Goal: Task Accomplishment & Management: Complete application form

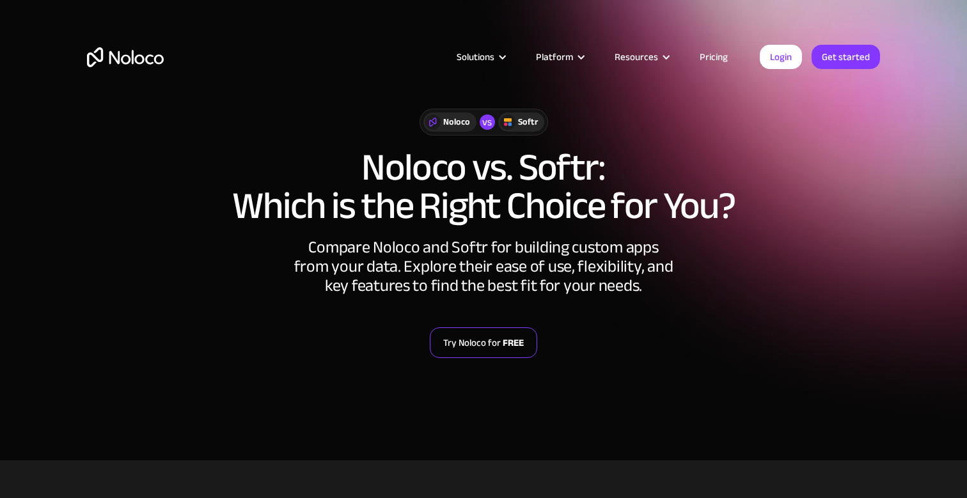
click at [460, 355] on link "Try Noloco for FREE" at bounding box center [483, 343] width 107 height 31
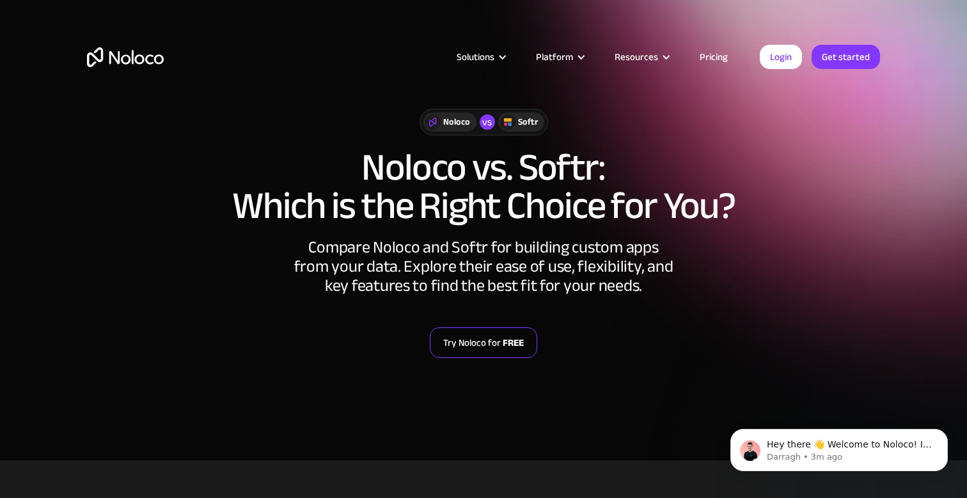
click at [489, 351] on link "Try Noloco for FREE" at bounding box center [483, 343] width 107 height 31
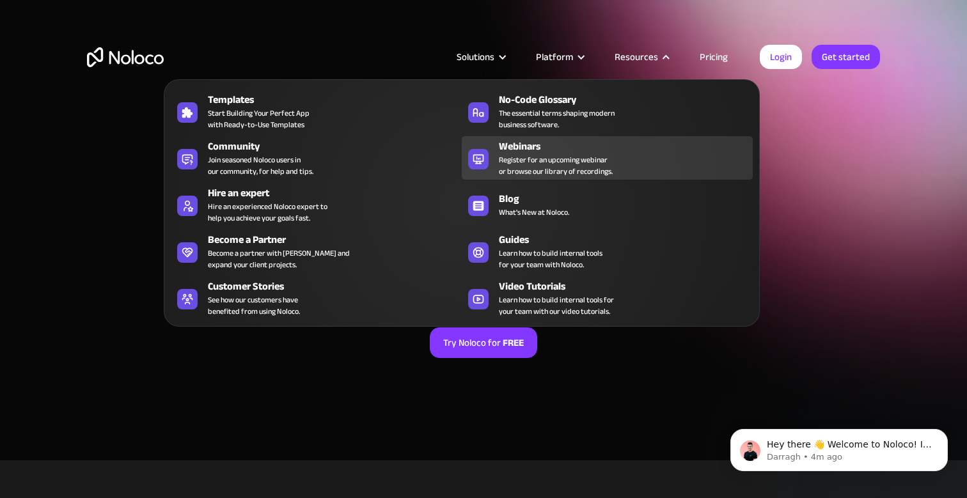
click at [634, 152] on div "Webinars" at bounding box center [629, 146] width 260 height 15
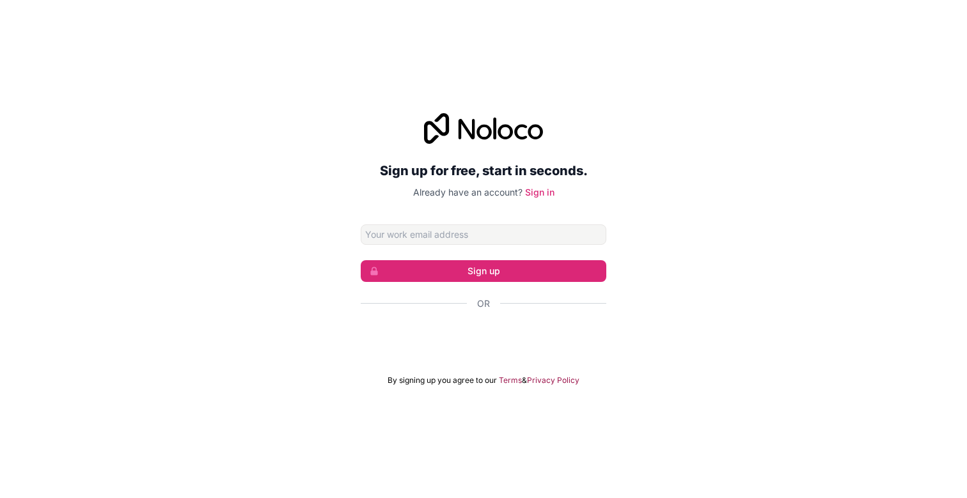
click at [475, 235] on input "Email address" at bounding box center [484, 235] width 246 height 20
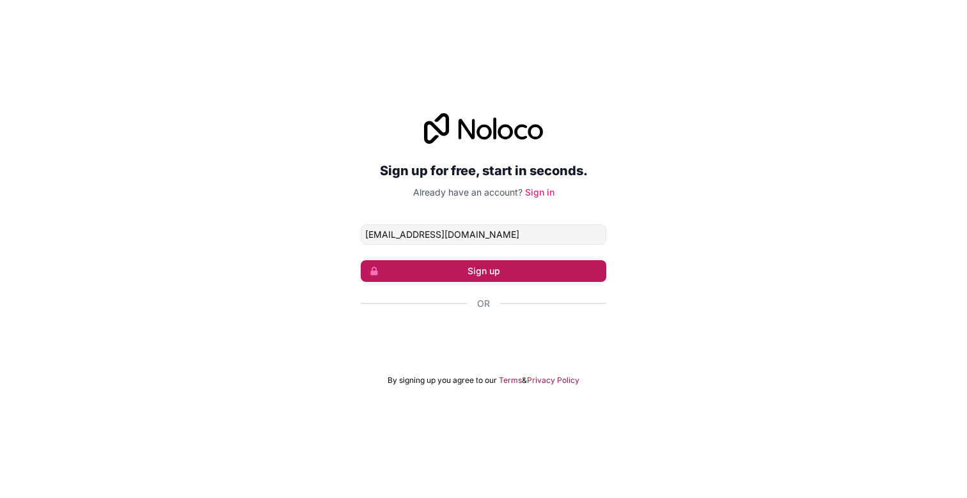
type input "debugviewtest@gmail.com"
click at [466, 273] on button "Sign up" at bounding box center [484, 271] width 246 height 22
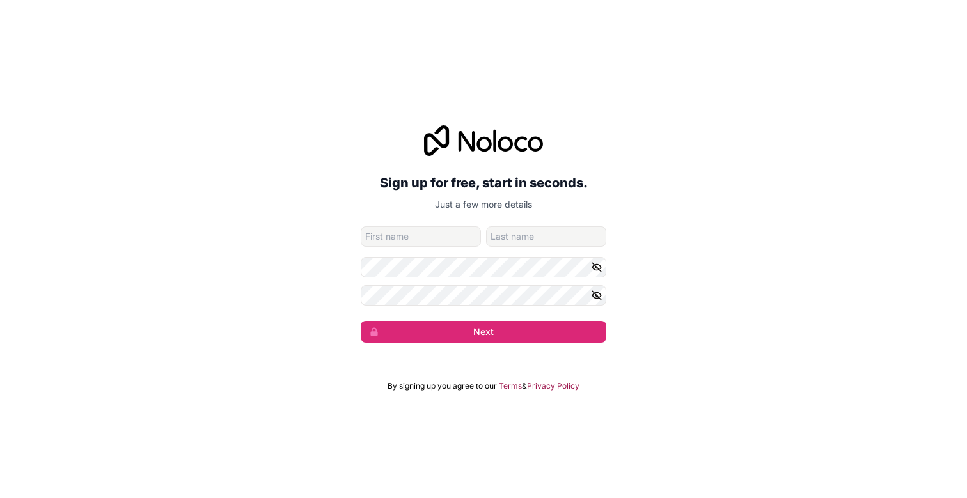
click at [452, 241] on input "given-name" at bounding box center [421, 237] width 120 height 20
type input "debugviewattributiontest"
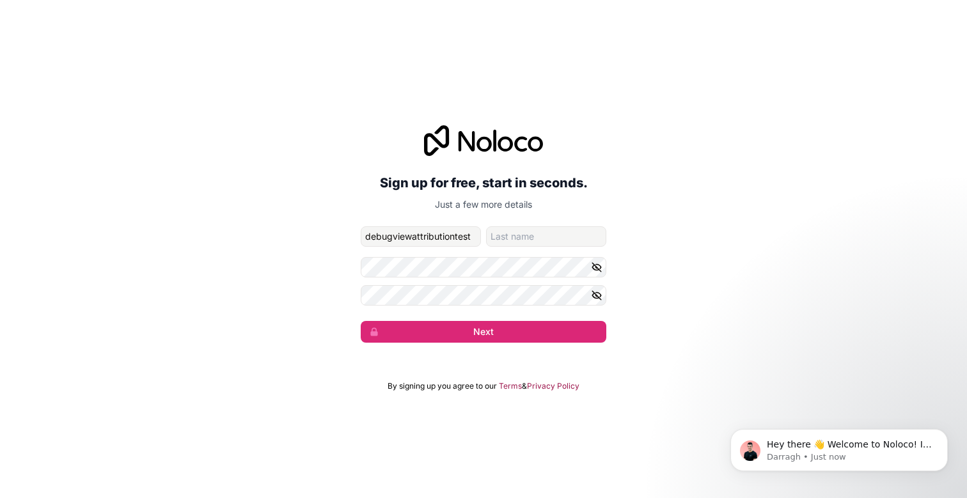
click at [597, 265] on icon "button" at bounding box center [597, 268] width 12 height 12
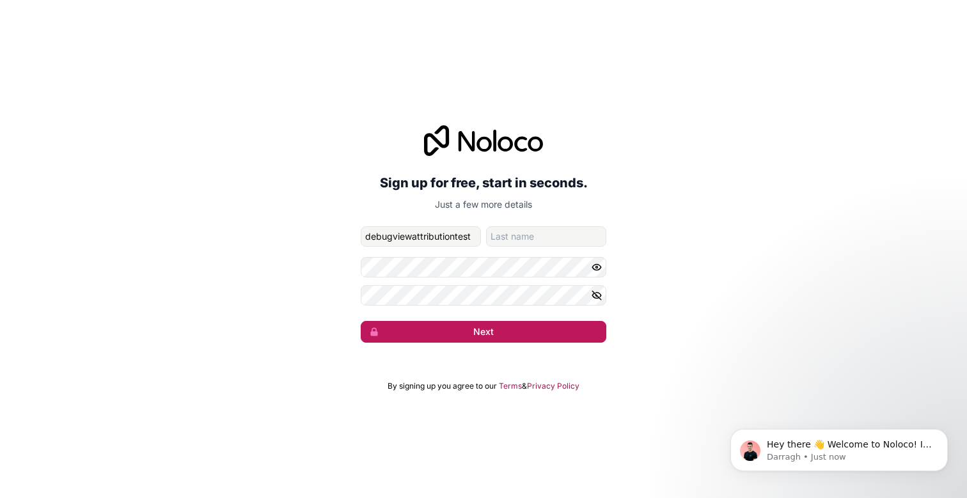
click at [463, 329] on button "Next" at bounding box center [484, 332] width 246 height 22
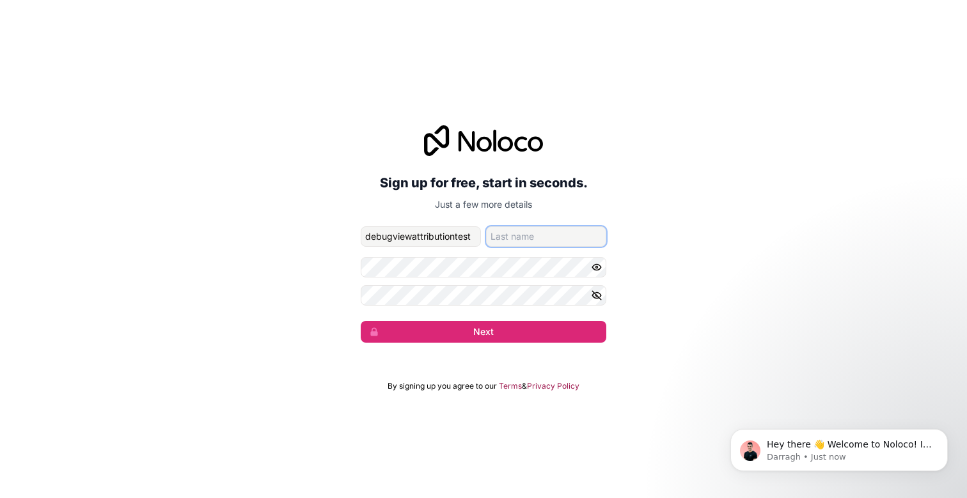
click at [535, 232] on input "family-name" at bounding box center [546, 237] width 120 height 20
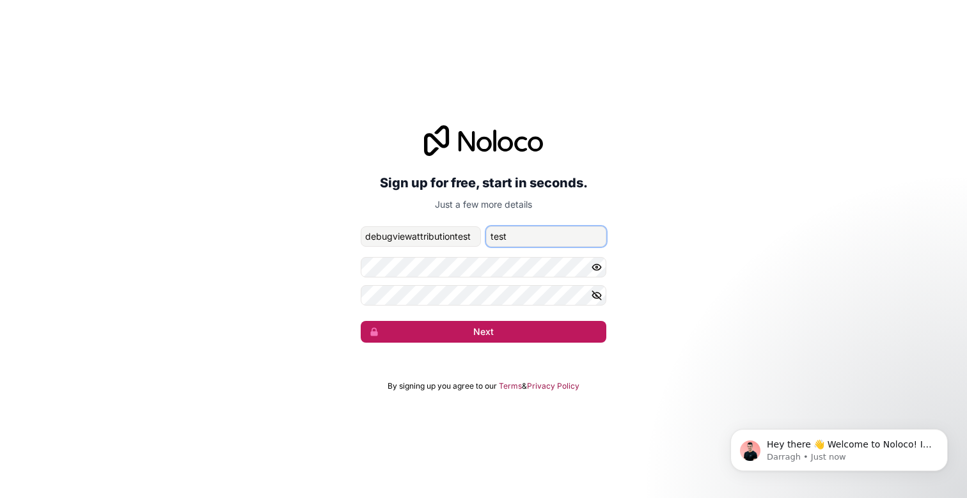
type input "test"
click at [515, 326] on button "Next" at bounding box center [484, 332] width 246 height 22
click at [453, 326] on button "Next" at bounding box center [484, 332] width 246 height 22
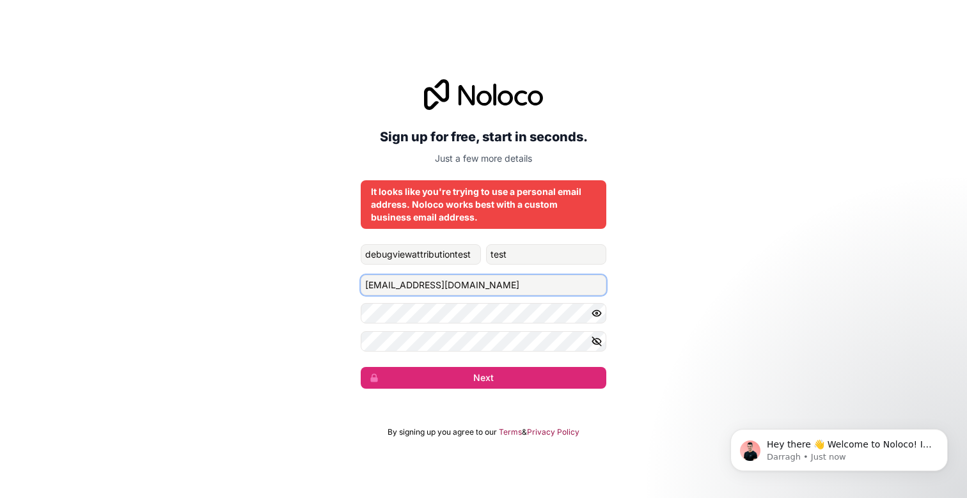
click at [449, 284] on input "debugviewtest@gmail.com" at bounding box center [484, 285] width 246 height 20
click at [475, 284] on input "debugviewtest@gmail.com" at bounding box center [484, 285] width 246 height 20
type input "debugviewtest@gmail.io"
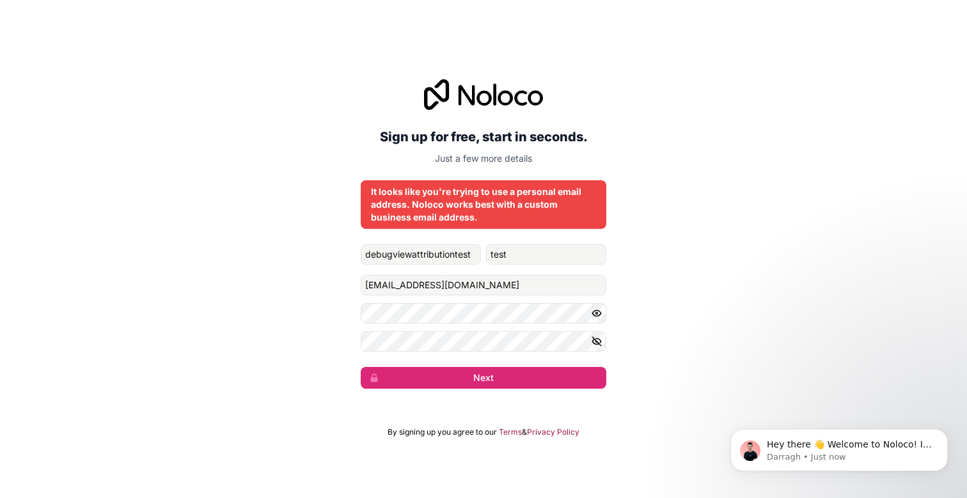
click at [688, 297] on div "Sign up for free, start in seconds. Just a few more details It looks like you'r…" at bounding box center [483, 234] width 967 height 346
click at [531, 379] on button "Next" at bounding box center [484, 378] width 246 height 22
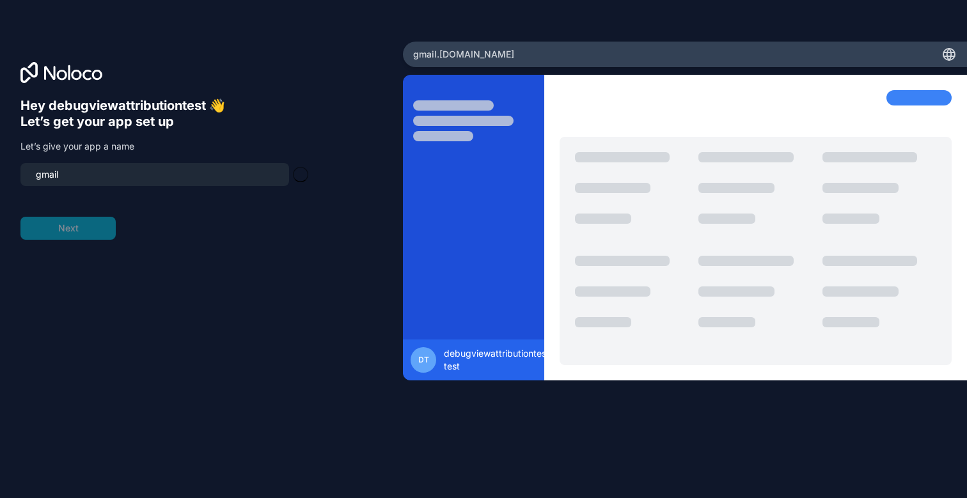
type input "gmail-app"
click at [72, 226] on button "Next" at bounding box center [67, 228] width 95 height 23
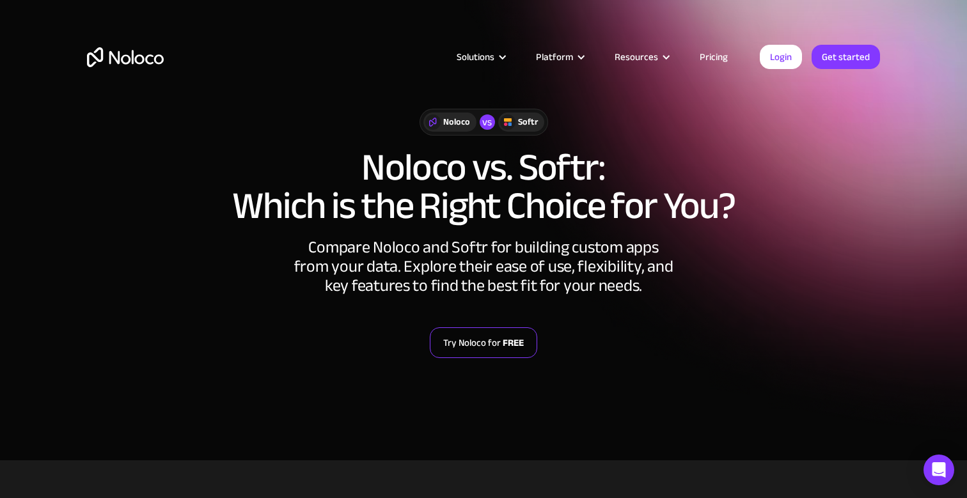
click at [495, 338] on link "Try Noloco for FREE" at bounding box center [483, 343] width 107 height 31
click at [488, 33] on div "Solutions Use Cases Business Types Project Management Keep track of customers, …" at bounding box center [483, 70] width 819 height 76
click at [542, 18] on div "Solutions Use Cases Business Types Project Management Keep track of customers, …" at bounding box center [483, 60] width 967 height 120
